Goal: Information Seeking & Learning: Learn about a topic

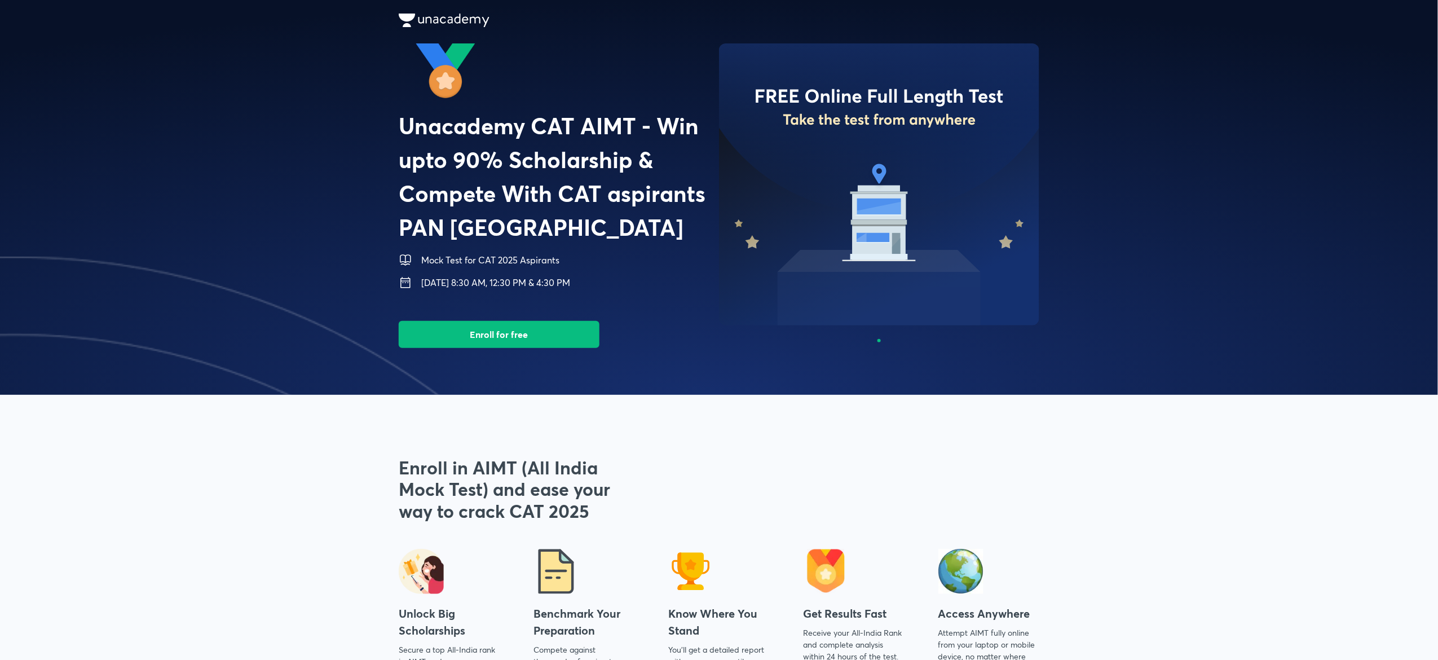
click at [412, 178] on span at bounding box center [719, 197] width 1438 height 395
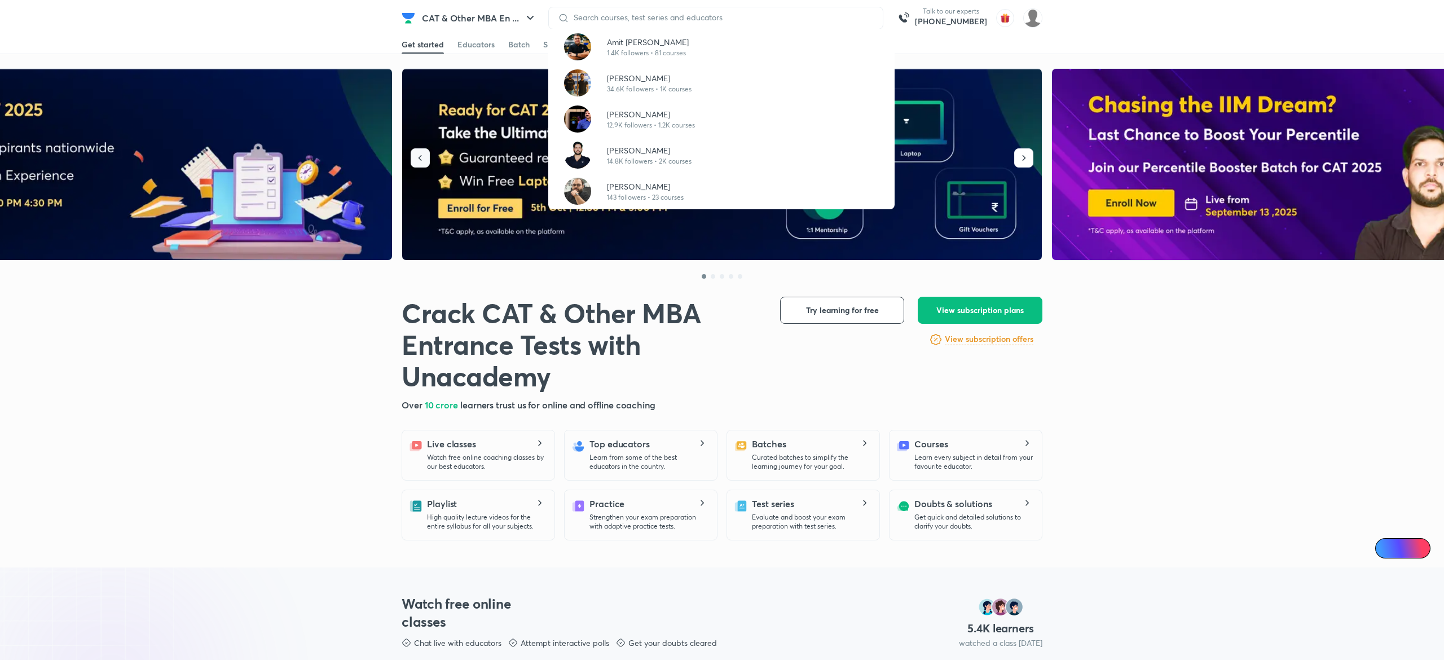
click at [421, 164] on button "button" at bounding box center [420, 157] width 19 height 19
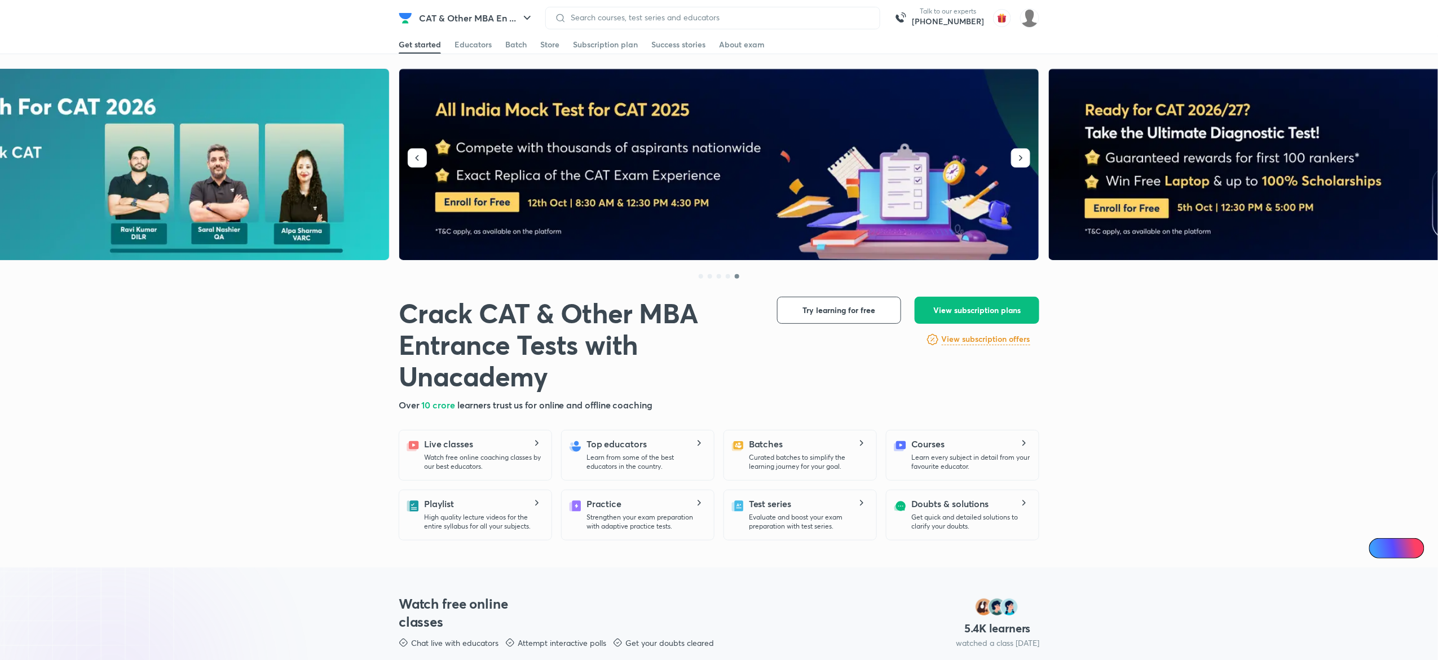
click at [475, 197] on img at bounding box center [719, 165] width 641 height 192
click at [641, 17] on input at bounding box center [718, 17] width 305 height 9
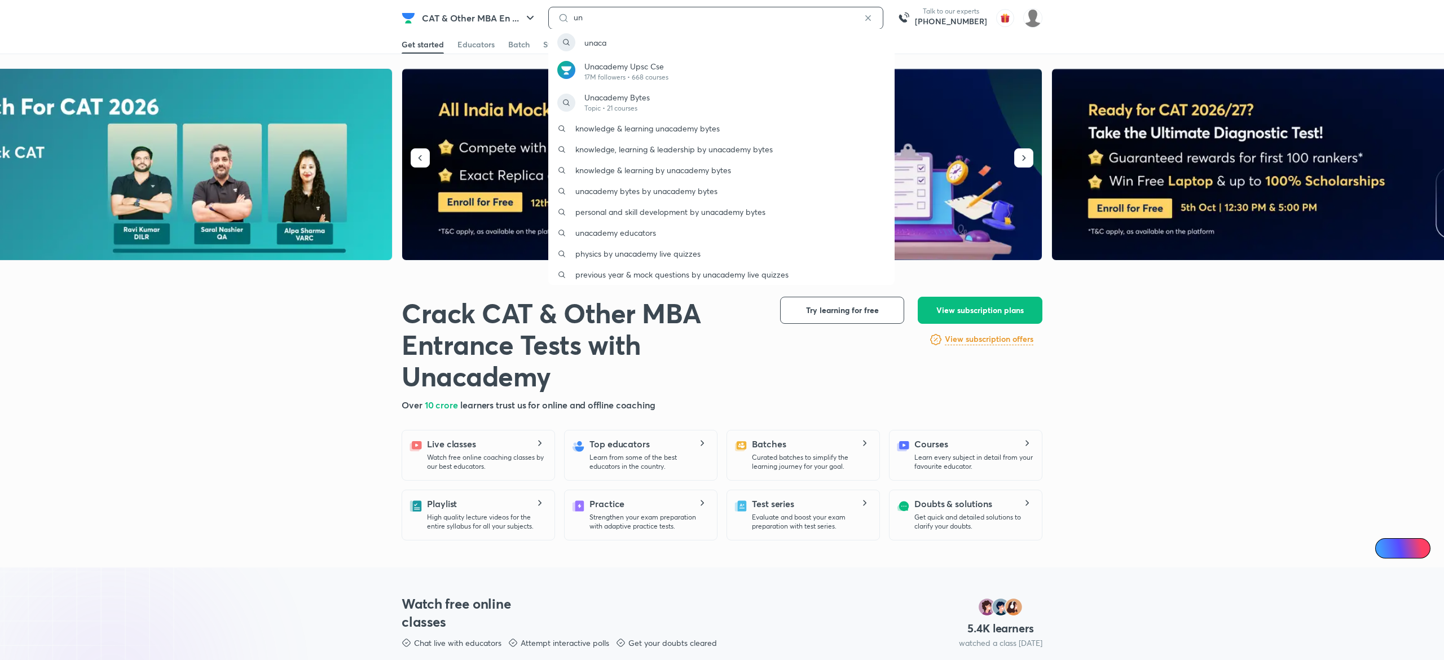
type input "u"
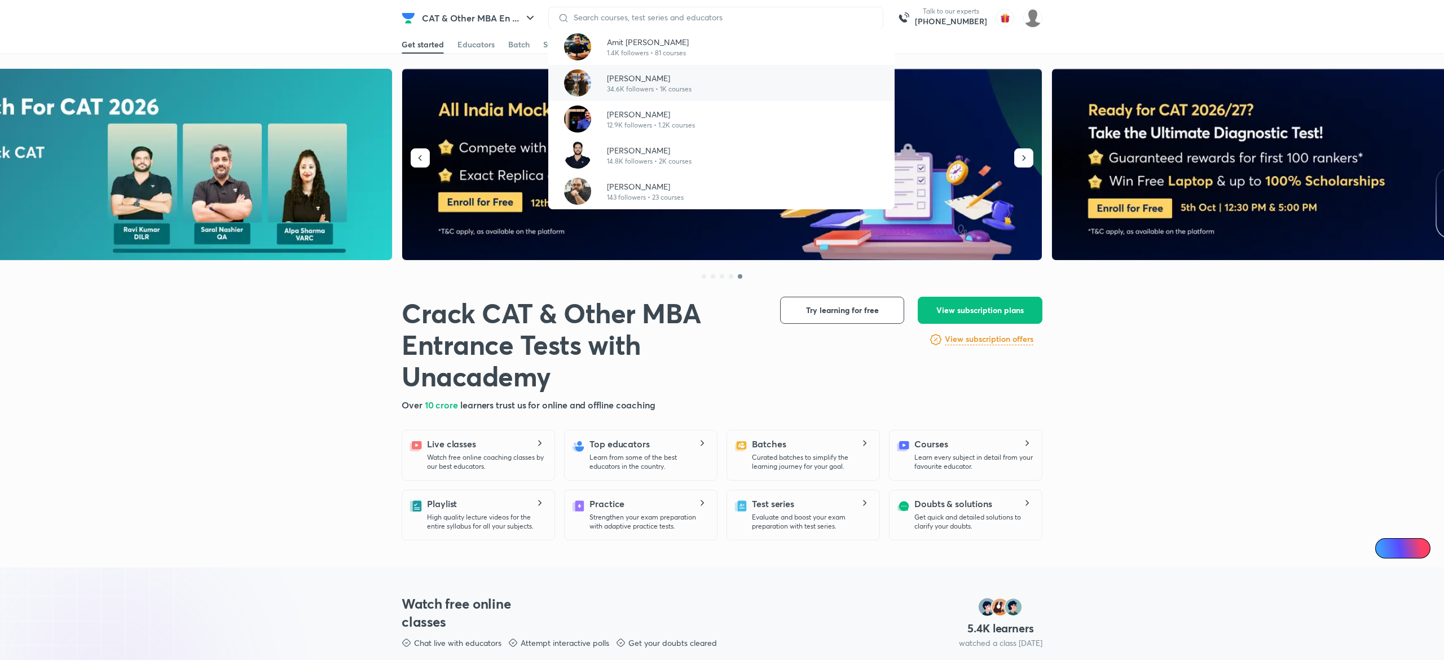
click at [625, 94] on div "[PERSON_NAME] 34.6K followers • 1K courses" at bounding box center [721, 83] width 346 height 36
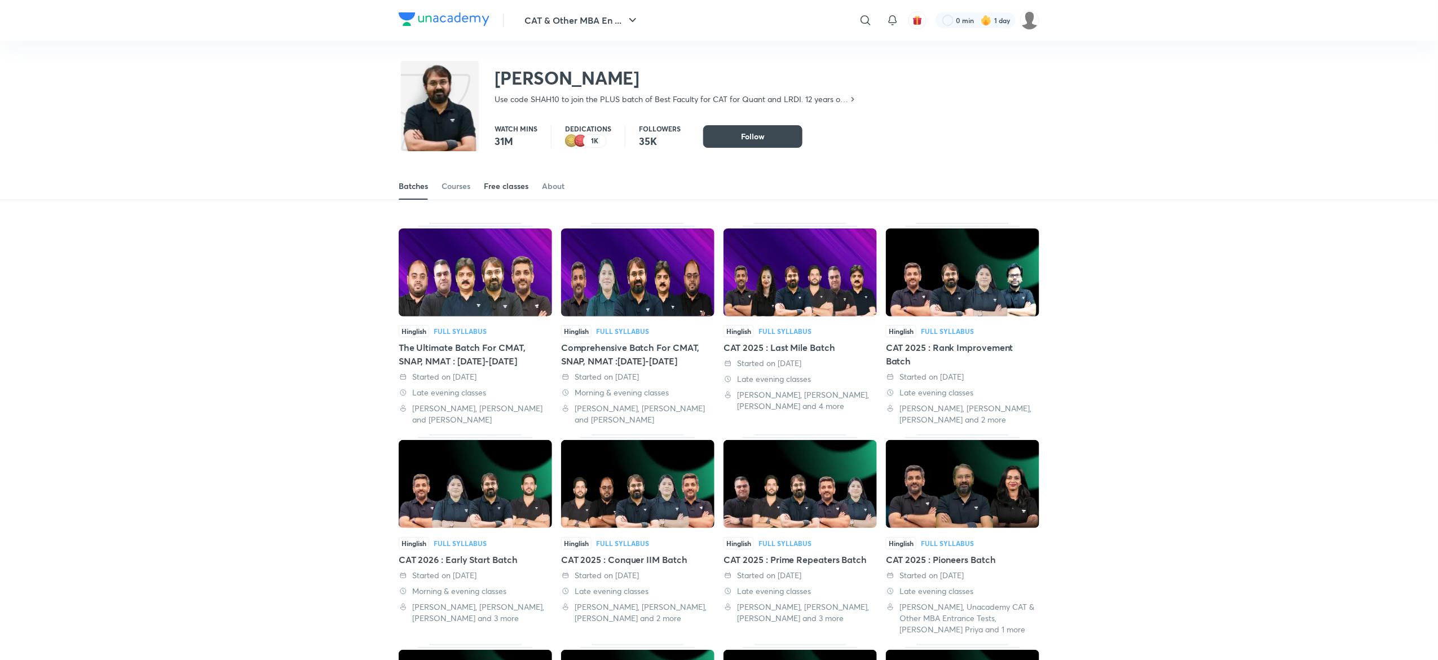
click at [510, 179] on link "Free classes" at bounding box center [506, 186] width 45 height 27
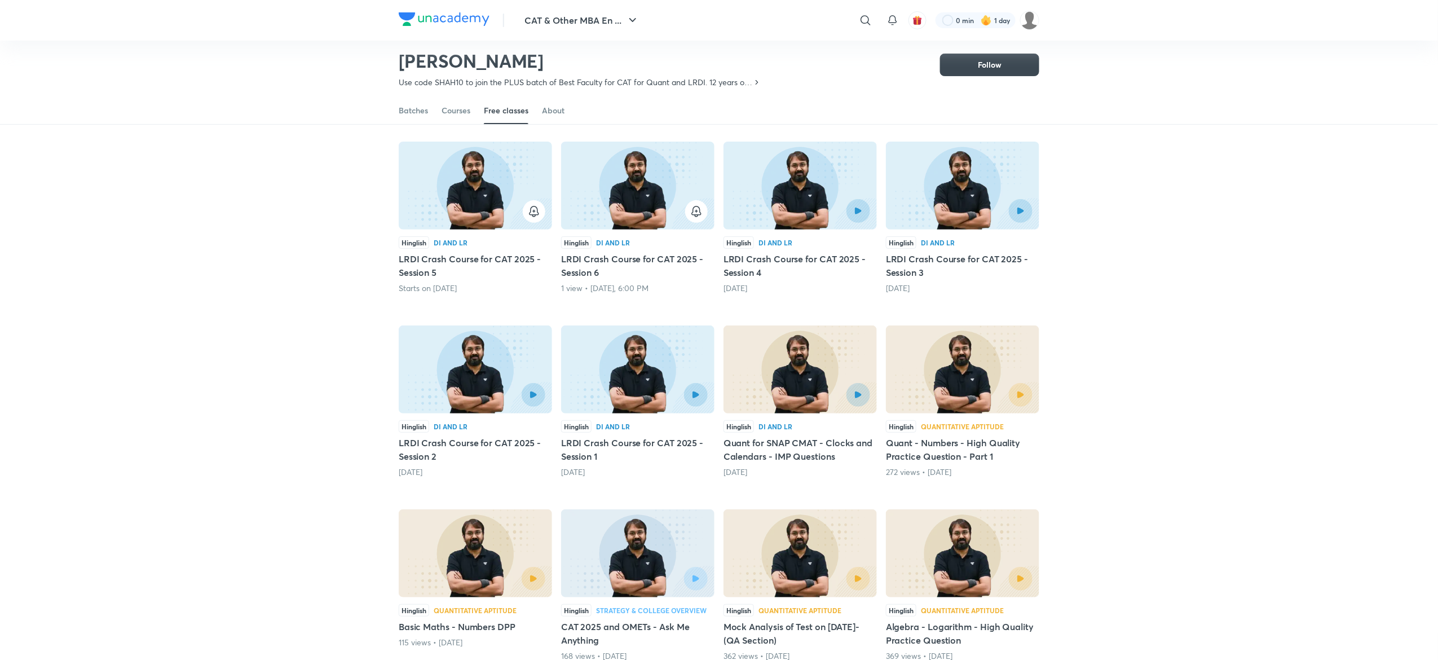
scroll to position [84, 0]
click at [673, 183] on img at bounding box center [637, 185] width 153 height 88
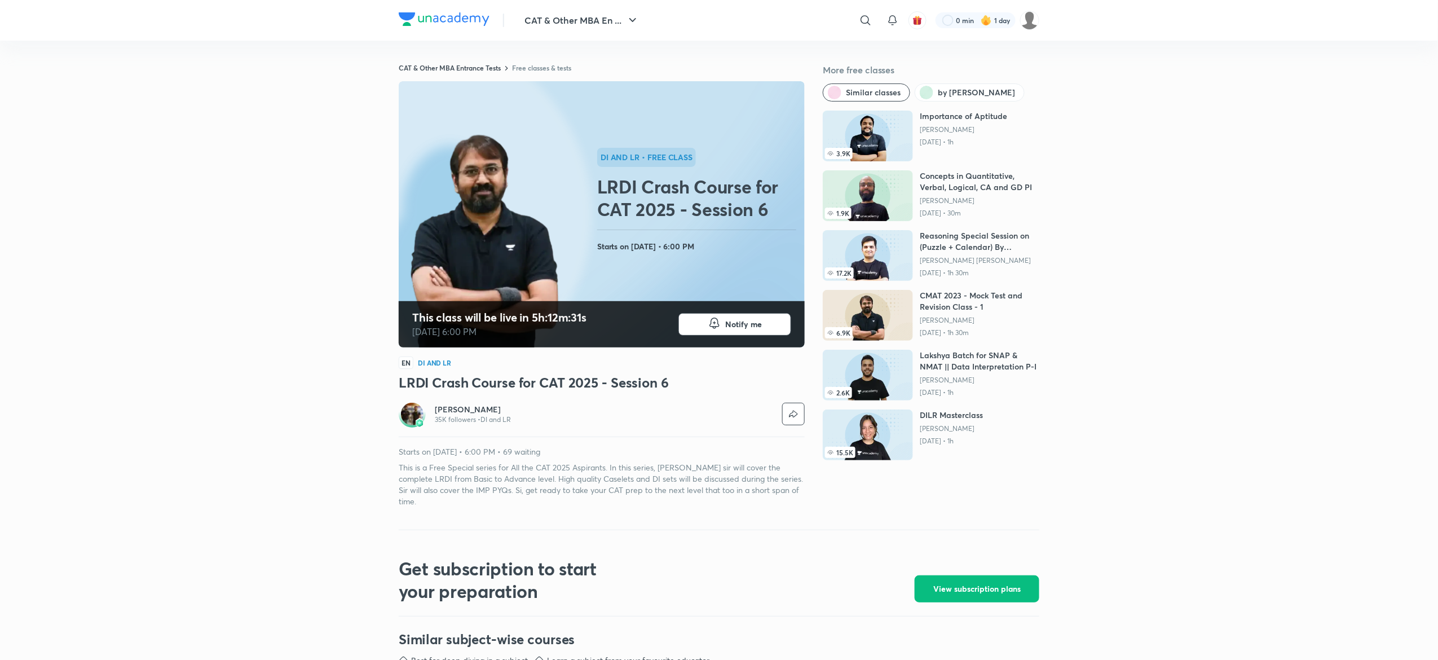
click at [495, 397] on div "This class will be live in 5h:12m:31s [DATE] 6:00 PM Notify me DI and LR • free…" at bounding box center [602, 294] width 406 height 426
click at [531, 381] on h3 "LRDI Crash Course for CAT 2025 - Session 6" at bounding box center [602, 382] width 406 height 18
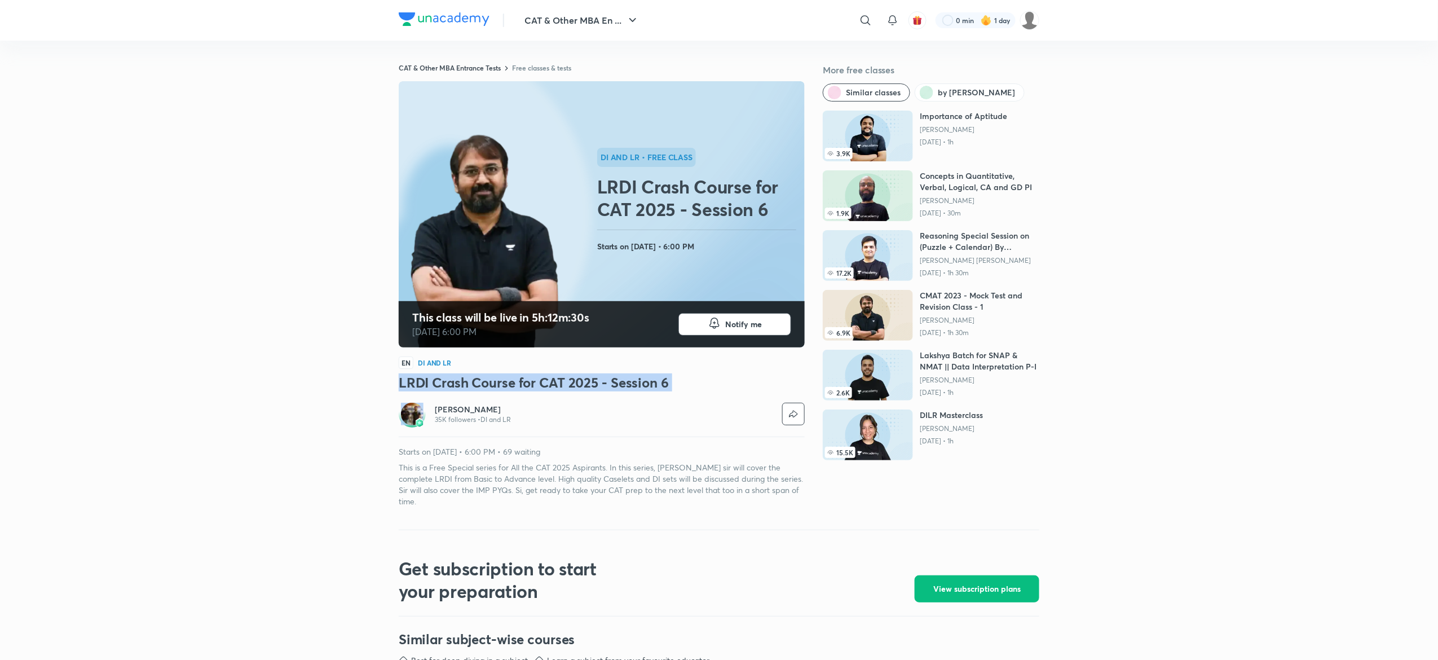
click at [531, 381] on h3 "LRDI Crash Course for CAT 2025 - Session 6" at bounding box center [602, 382] width 406 height 18
copy h3 "LRDI Crash Course for CAT 2025 - Session 6"
click at [582, 389] on h3 "LRDI Crash Course for CAT 2025 - Session 6" at bounding box center [602, 382] width 406 height 18
drag, startPoint x: 601, startPoint y: 385, endPoint x: 353, endPoint y: 356, distance: 250.4
click at [353, 356] on div "CAT & Other MBA En ... ​ 0 min 1 day CAT & Other MBA Entrance Tests Free classe…" at bounding box center [719, 633] width 1438 height 1267
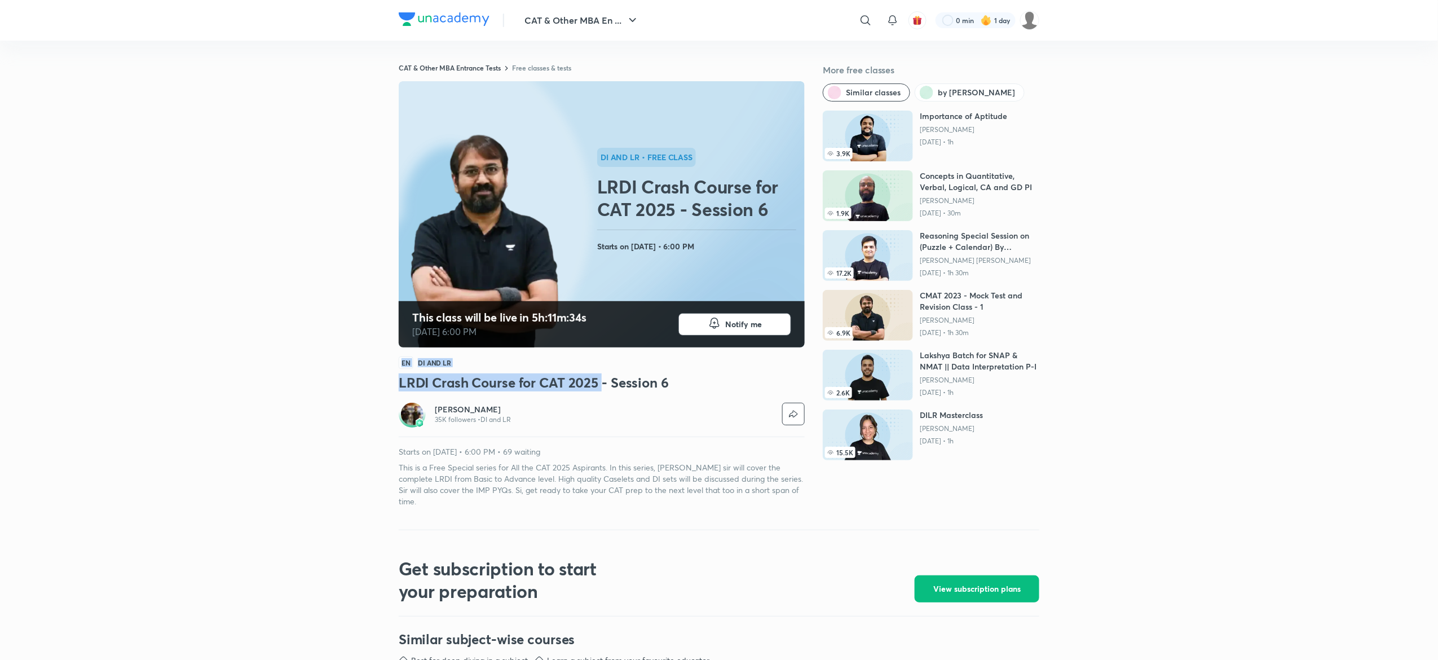
click at [524, 373] on h3 "LRDI Crash Course for CAT 2025 - Session 6" at bounding box center [602, 382] width 406 height 18
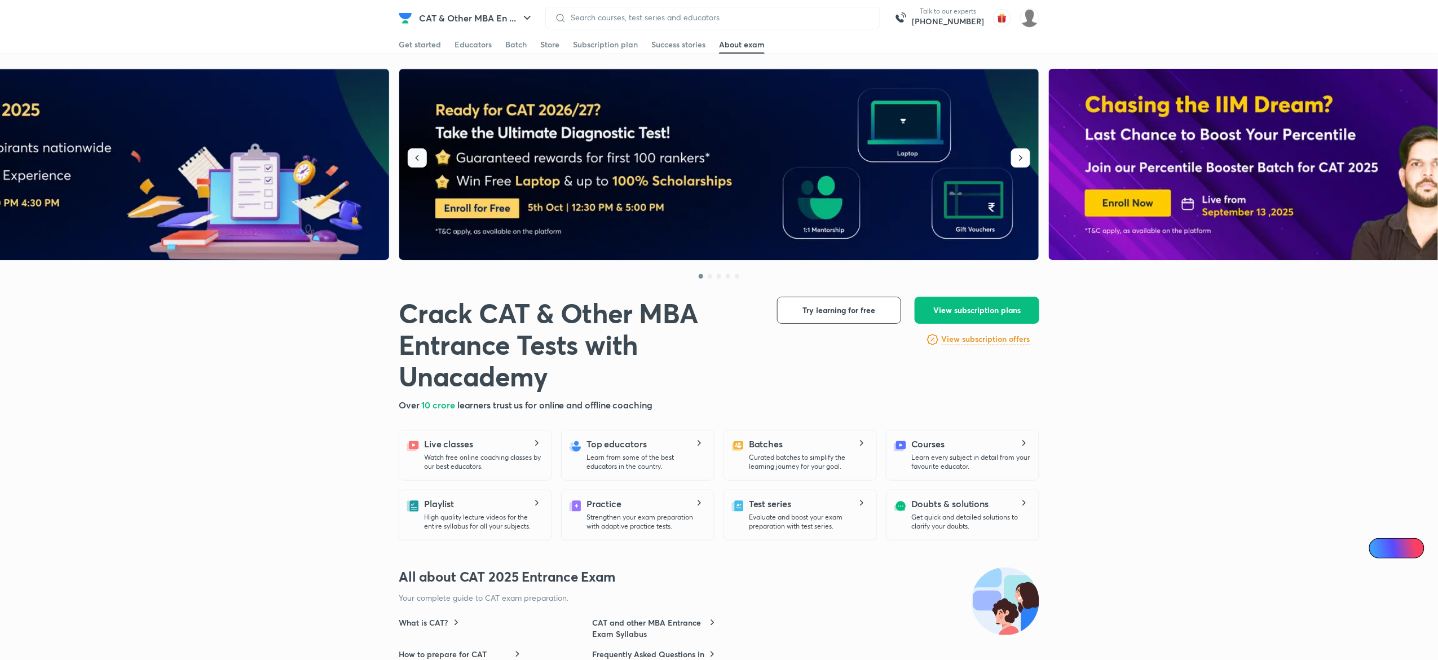
drag, startPoint x: 415, startPoint y: 157, endPoint x: 496, endPoint y: 175, distance: 83.1
click at [415, 157] on icon "button" at bounding box center [417, 157] width 11 height 11
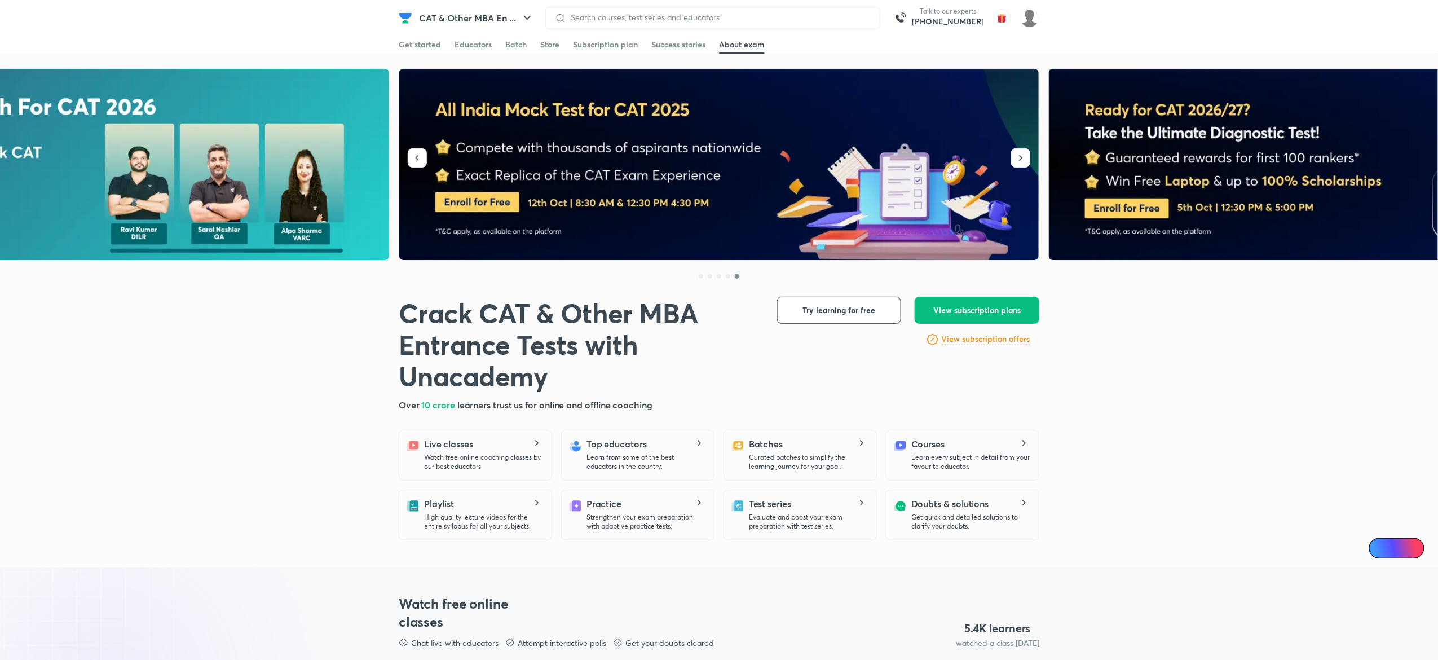
click at [474, 193] on img at bounding box center [719, 165] width 641 height 192
click at [461, 4] on div "CAT & Other MBA En ... Talk to our experts +91-8585858585" at bounding box center [719, 18] width 641 height 36
click at [456, 11] on button "CAT & Other MBA En ..." at bounding box center [476, 18] width 129 height 23
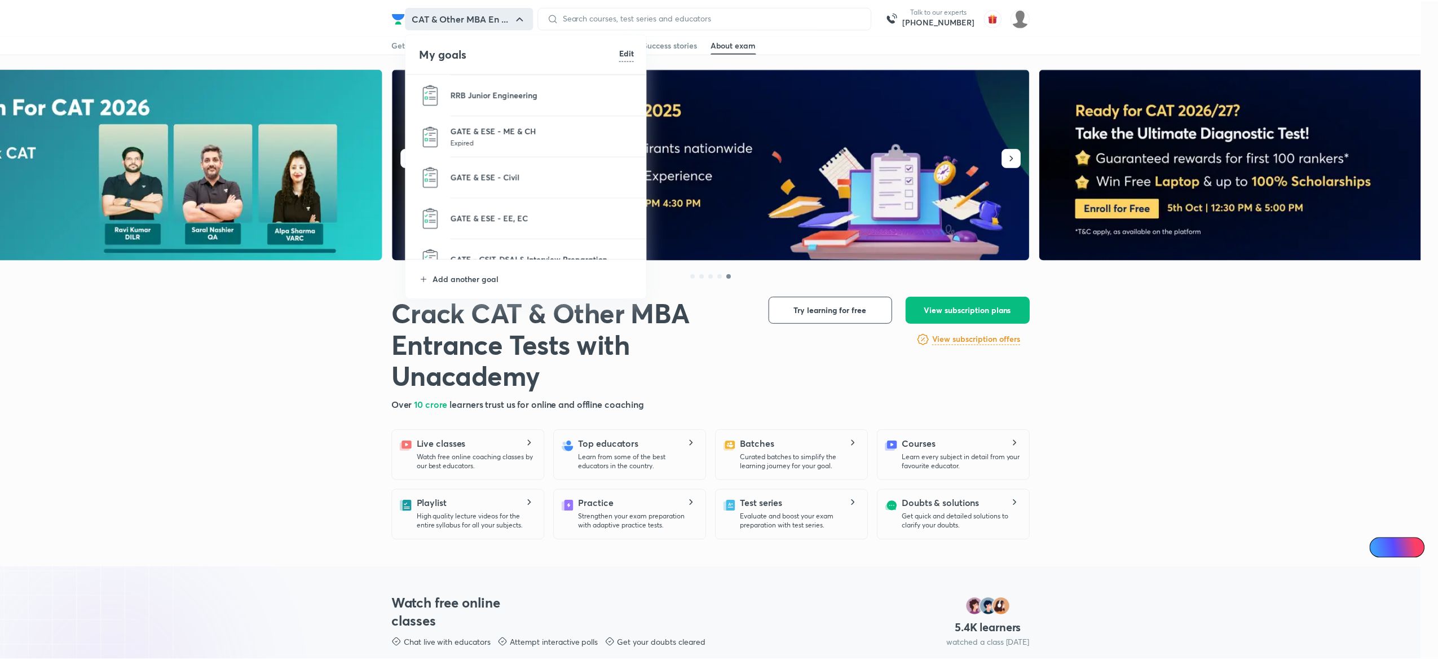
scroll to position [866, 0]
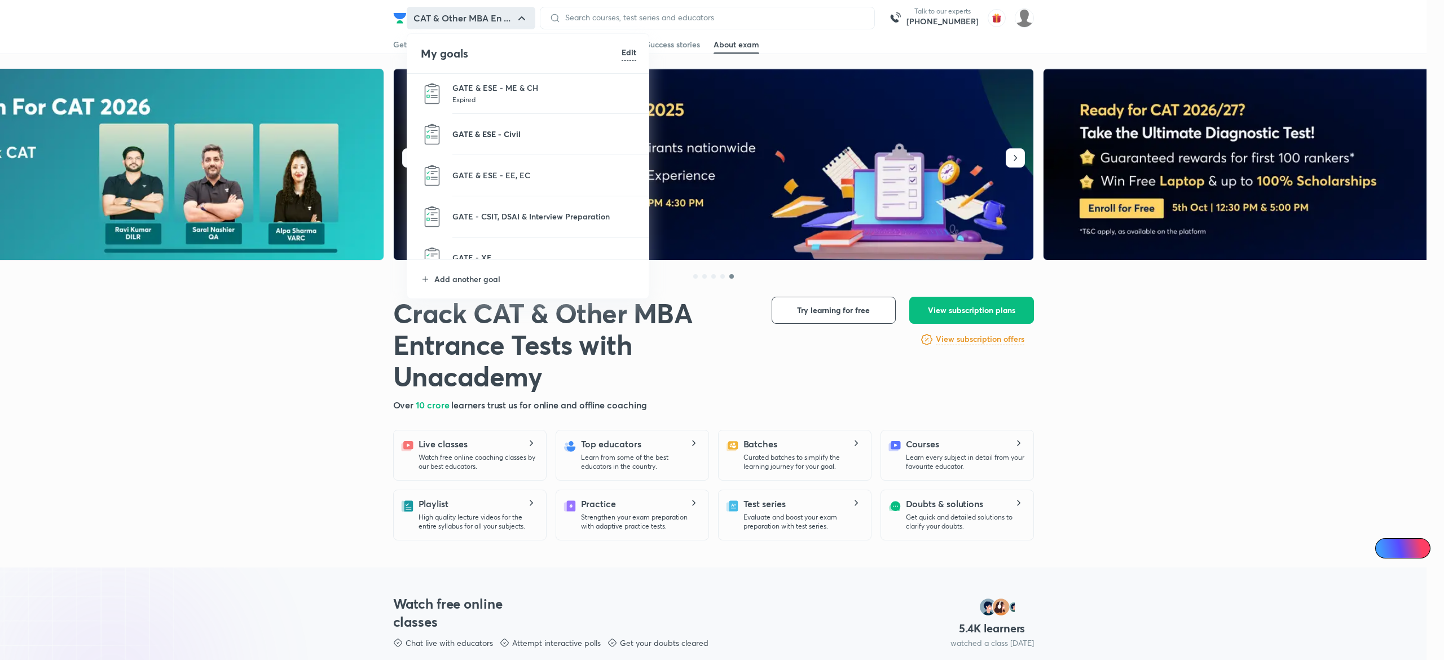
click at [479, 137] on p "GATE & ESE - Civil" at bounding box center [544, 134] width 184 height 12
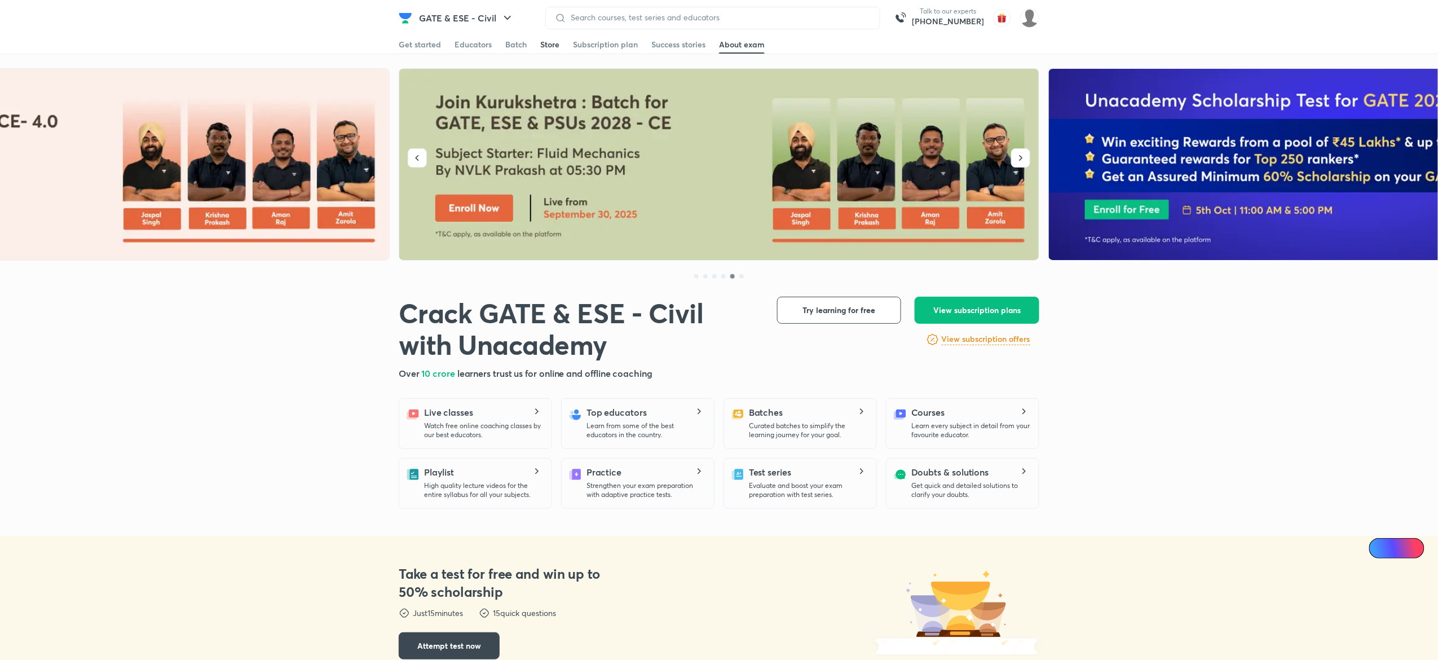
click at [551, 42] on div "Store" at bounding box center [549, 44] width 19 height 11
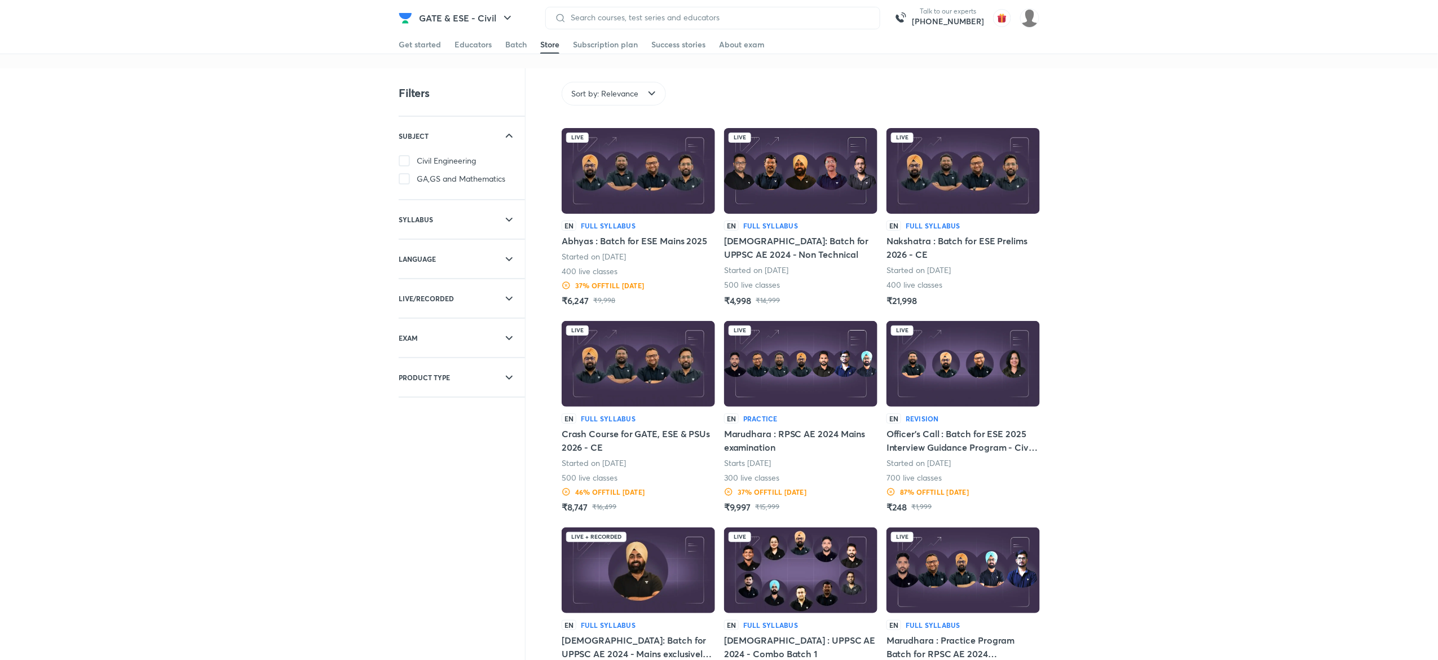
click at [353, 113] on div "Filters SUBJECT Civil Engineering GA,GS and Mathematics SYLLABUS Full Syllabus …" at bounding box center [719, 535] width 1438 height 935
